Goal: Task Accomplishment & Management: Use online tool/utility

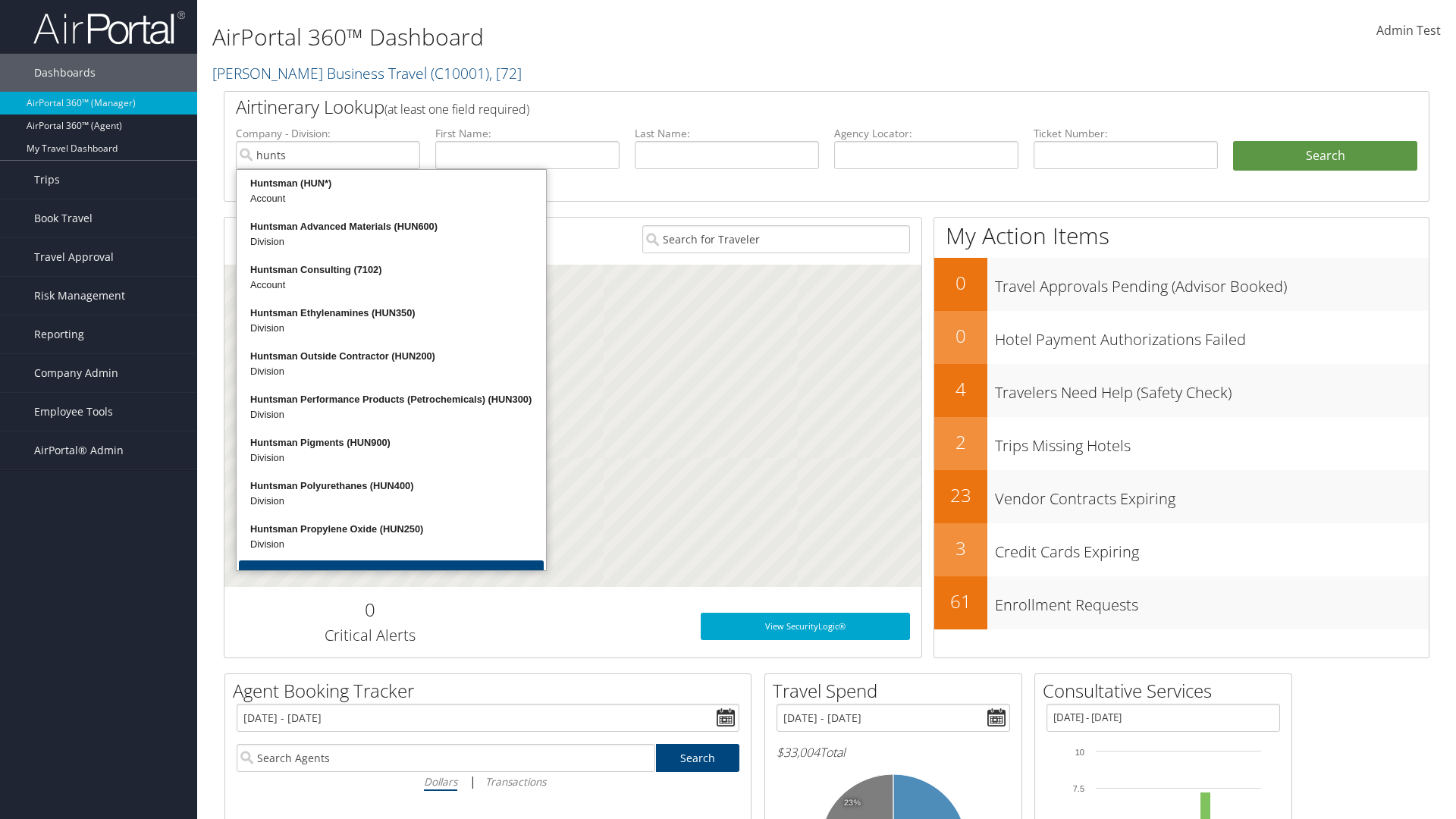
click at [391, 184] on div "Huntsman (HUN*)" at bounding box center [391, 183] width 305 height 15
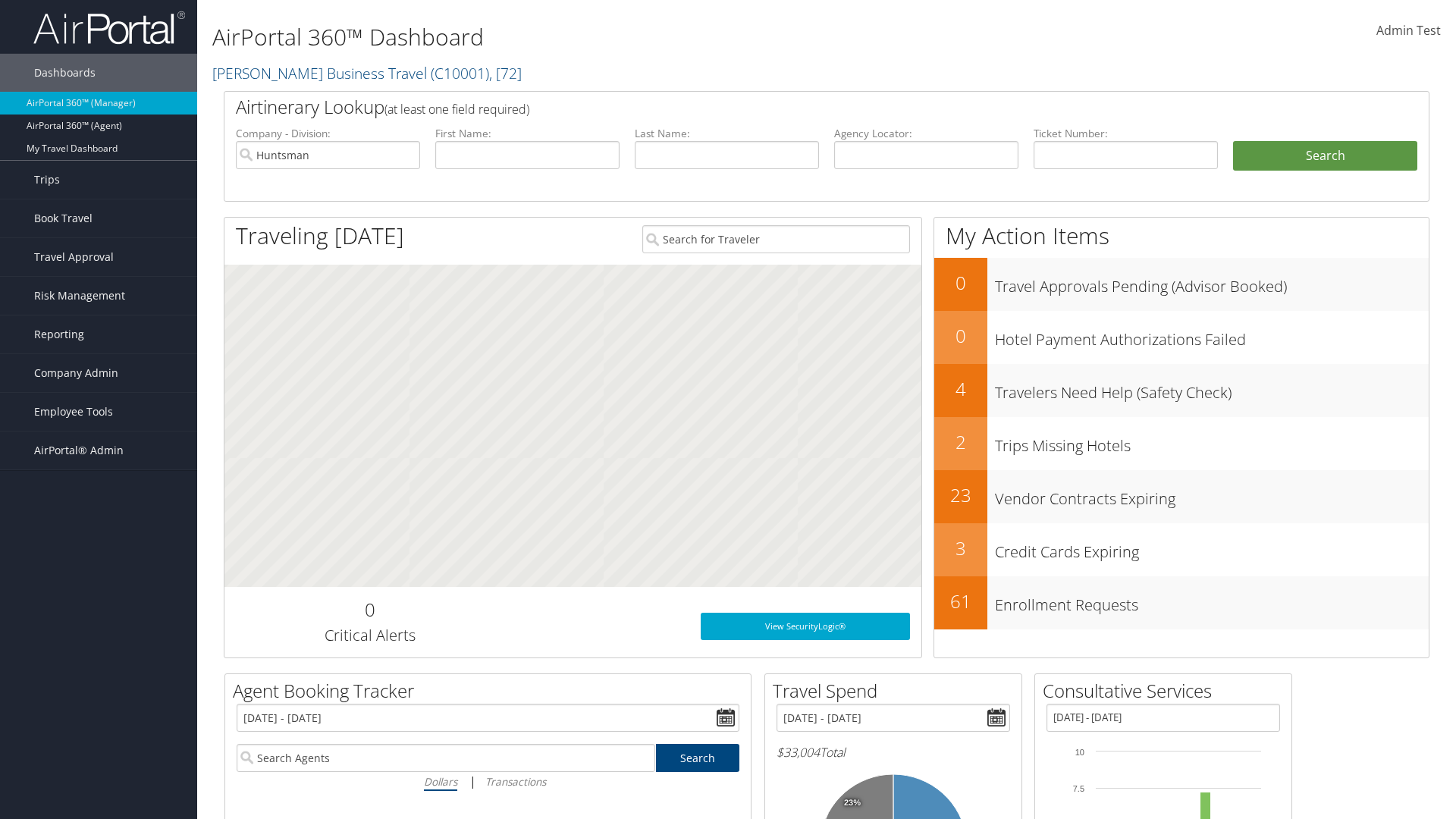
type input "Huntsman"
click at [726, 155] on input "text" at bounding box center [726, 155] width 184 height 28
type input "Huntsman"
click at [1324, 155] on button "Search" at bounding box center [1325, 156] width 184 height 31
